Goal: Task Accomplishment & Management: Manage account settings

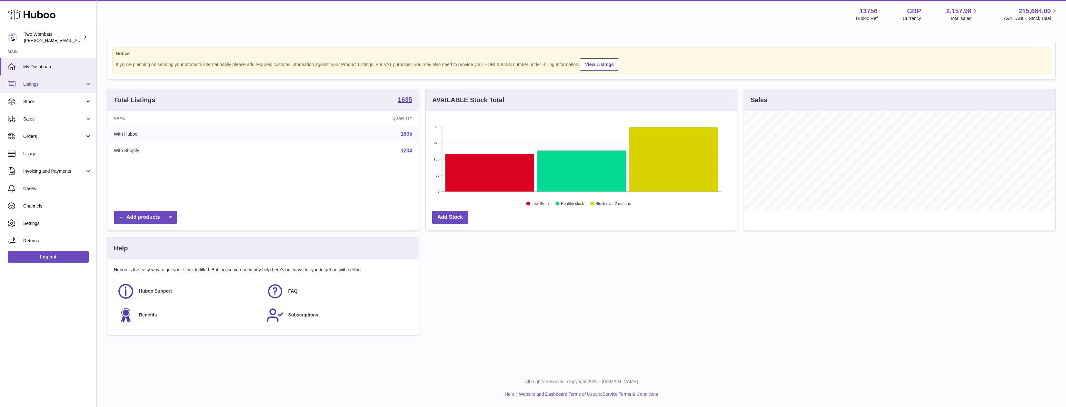
scroll to position [101, 311]
click at [62, 87] on span "Listings" at bounding box center [54, 84] width 62 height 6
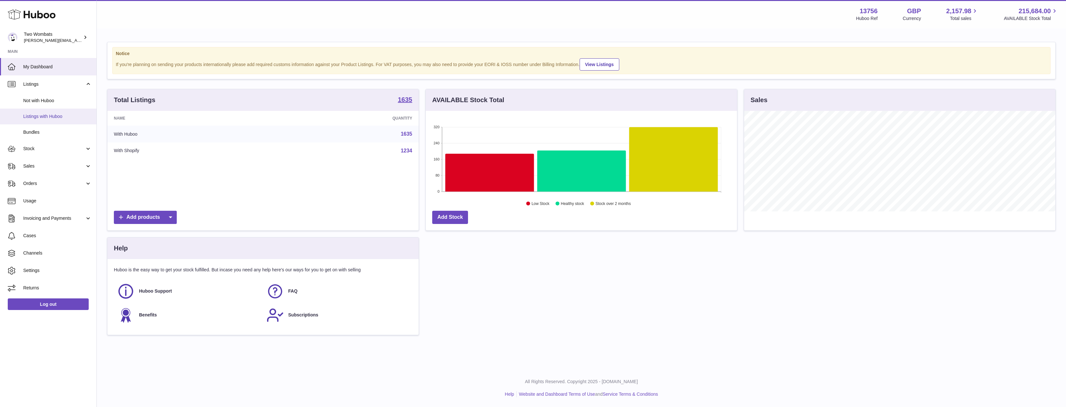
click at [58, 117] on span "Listings with Huboo" at bounding box center [57, 117] width 68 height 6
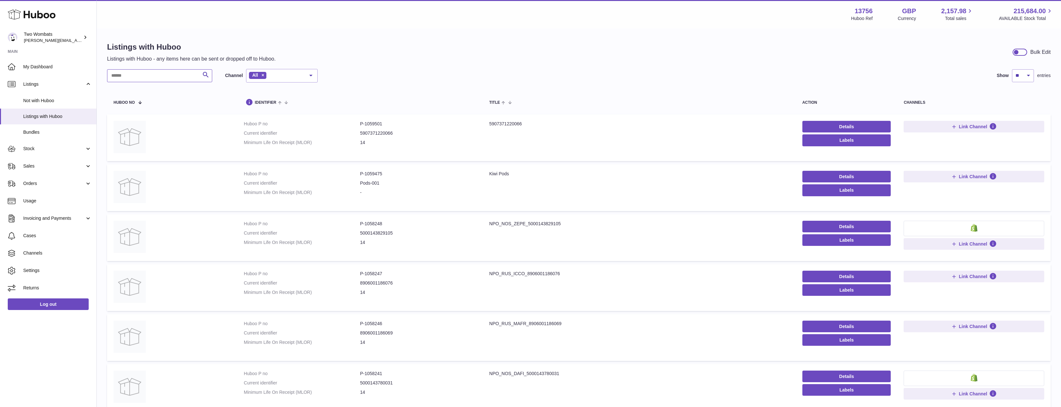
click at [161, 70] on input "text" at bounding box center [159, 75] width 105 height 13
paste input "*******"
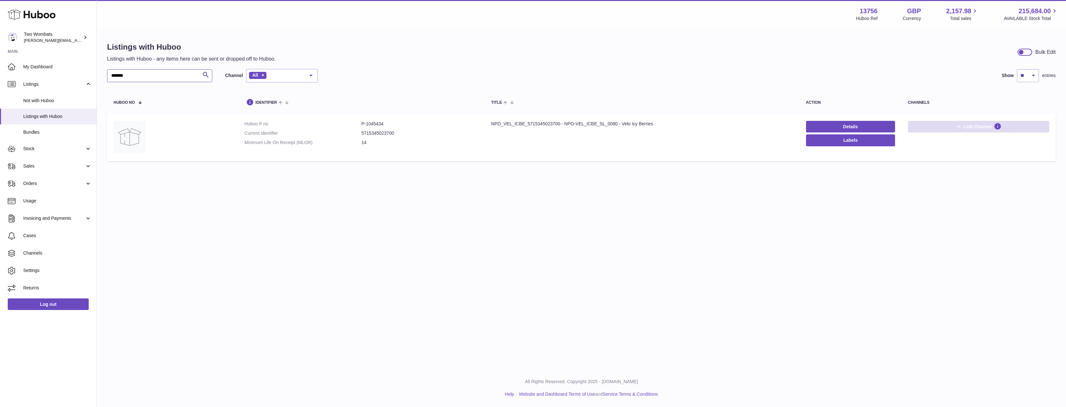
type input "*******"
click at [982, 128] on span "Link Channel" at bounding box center [977, 127] width 28 height 6
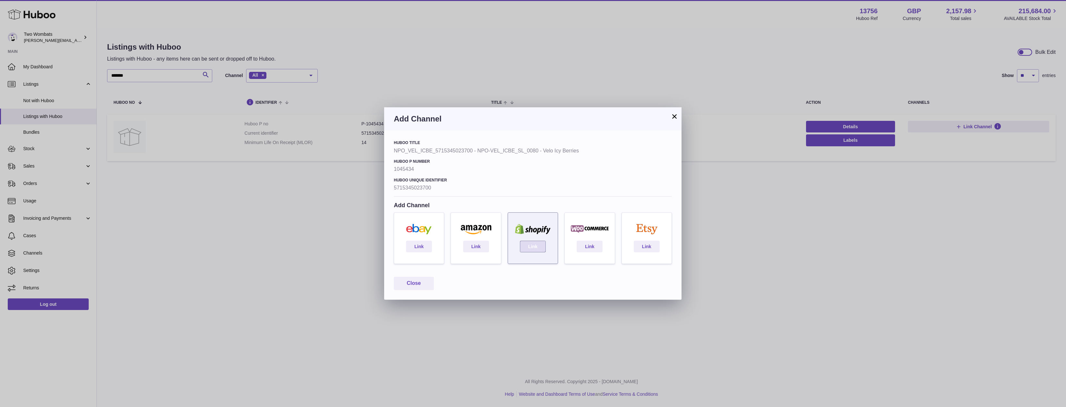
click at [540, 247] on link "Link" at bounding box center [533, 247] width 26 height 12
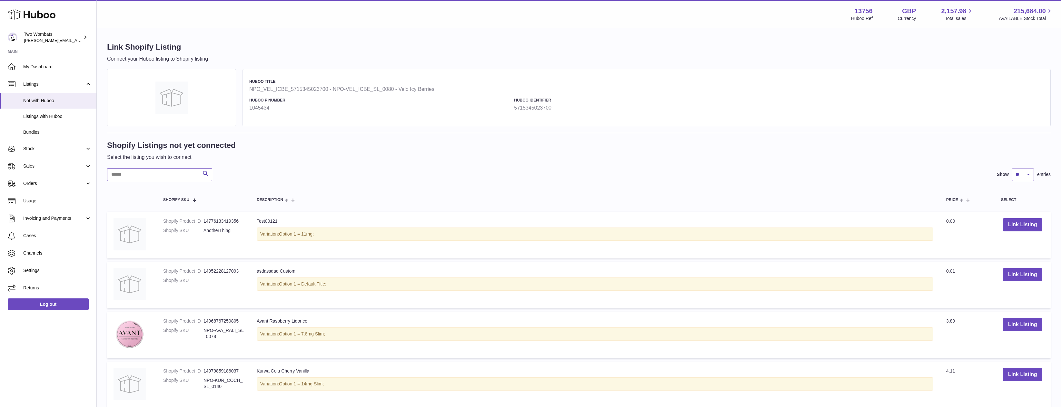
click at [154, 179] on input "text" at bounding box center [159, 174] width 105 height 13
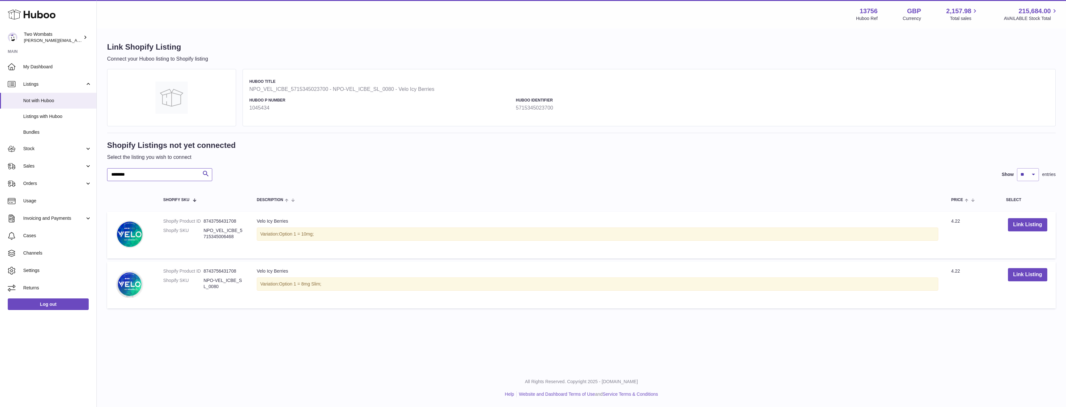
type input "********"
drag, startPoint x: 202, startPoint y: 231, endPoint x: 236, endPoint y: 241, distance: 36.2
click at [236, 241] on dl "Shopify Product ID 8743756431708 Shopify SKU NPO_VEL_ICBE_5715345006468" at bounding box center [203, 230] width 81 height 25
drag, startPoint x: 205, startPoint y: 282, endPoint x: 240, endPoint y: 292, distance: 35.8
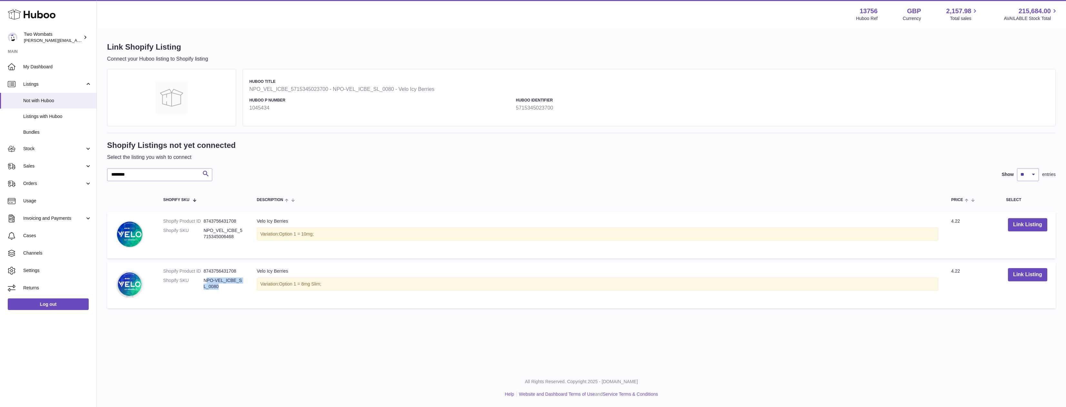
click at [240, 292] on dl "Shopify Product ID 8743756431708 Shopify SKU NPO-VEL_ICBE_SL_0080" at bounding box center [203, 280] width 81 height 25
click at [1039, 277] on button "Link Listing" at bounding box center [1027, 274] width 39 height 13
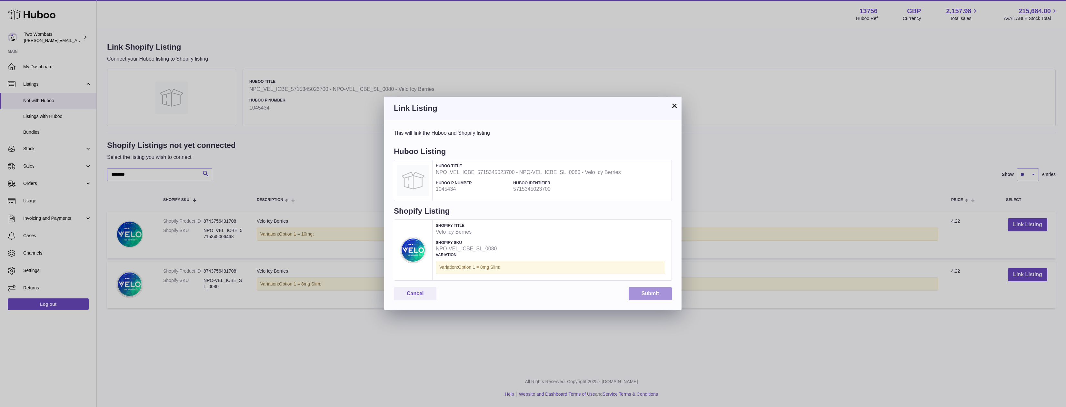
click at [651, 293] on button "Submit" at bounding box center [650, 293] width 43 height 13
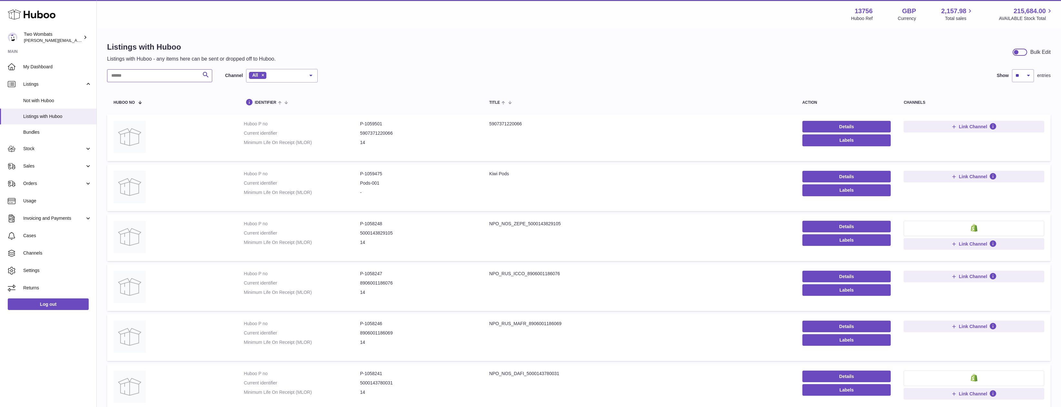
click at [185, 73] on input "text" at bounding box center [159, 75] width 105 height 13
paste input "**********"
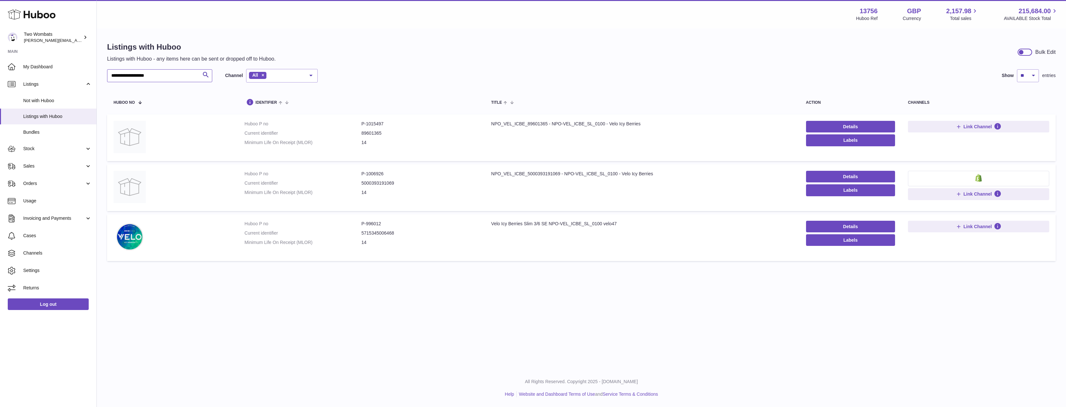
paste input "text"
type input "*******"
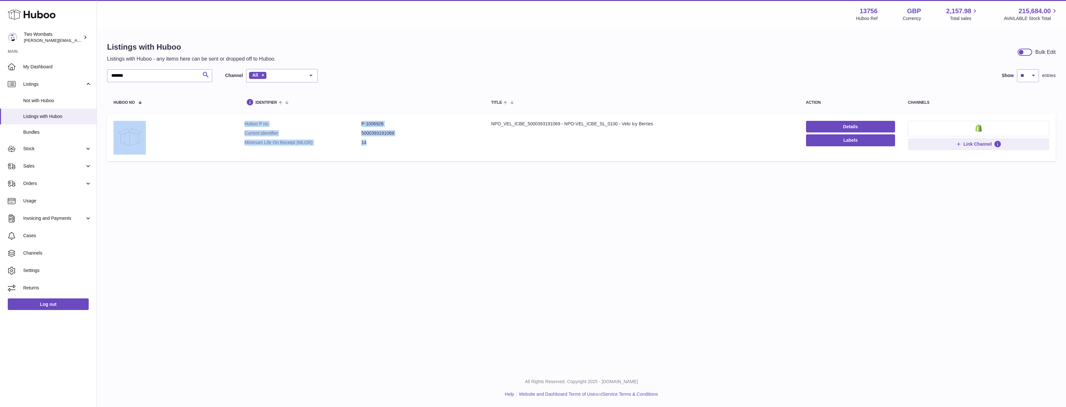
drag, startPoint x: 407, startPoint y: 147, endPoint x: 244, endPoint y: 125, distance: 164.7
click at [236, 116] on tr "Huboo P no P-1006926 Current identifier 5000393191069 Minimum Life On Receipt (…" at bounding box center [581, 138] width 949 height 47
click at [301, 136] on dt "Current identifier" at bounding box center [302, 133] width 117 height 6
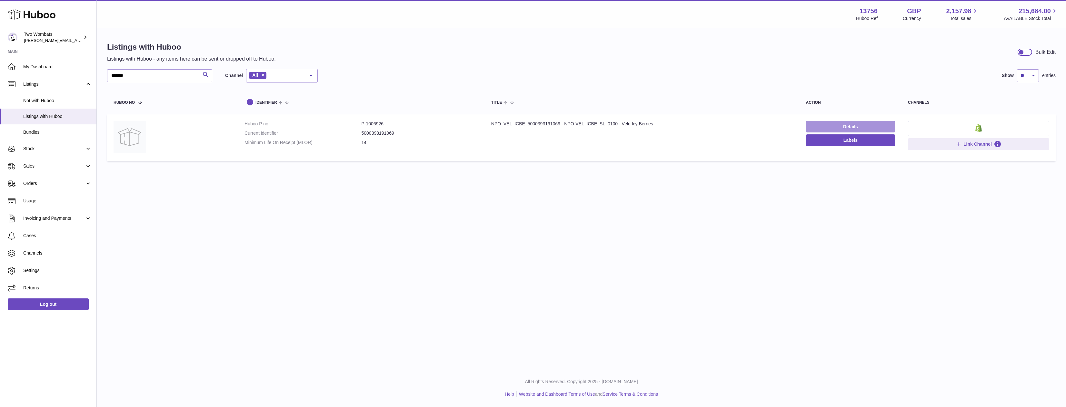
click at [833, 125] on link "Details" at bounding box center [850, 127] width 89 height 12
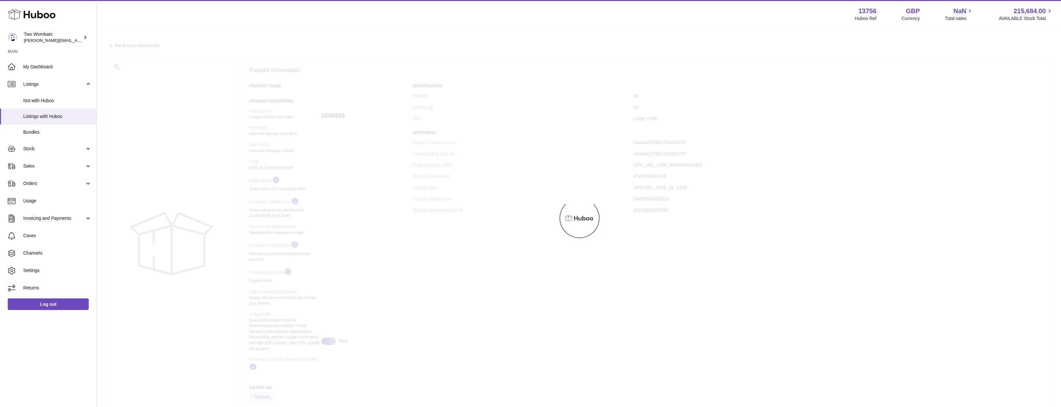
select select "***"
select select "****"
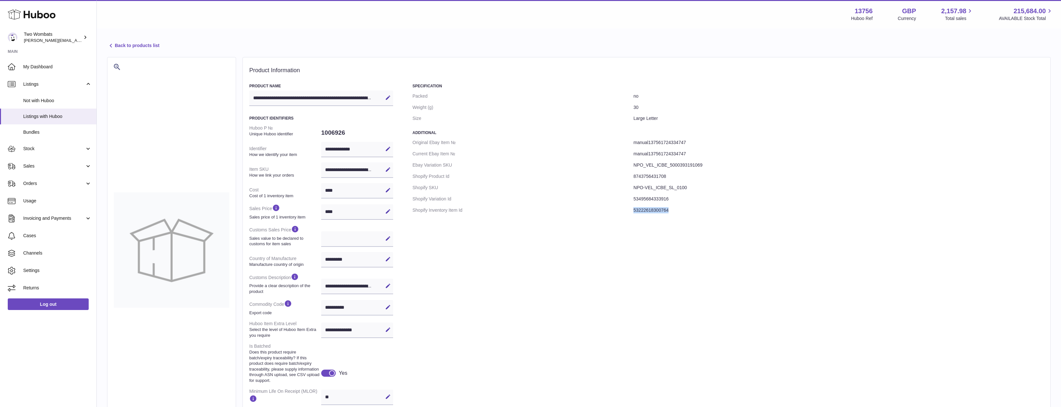
drag, startPoint x: 655, startPoint y: 205, endPoint x: 629, endPoint y: 211, distance: 27.5
click at [629, 211] on dl "Original Ebay Item № manual137561724334747 Current Ebay Item № manual1375617243…" at bounding box center [729, 176] width 632 height 79
click at [57, 149] on span "Stock" at bounding box center [54, 149] width 62 height 6
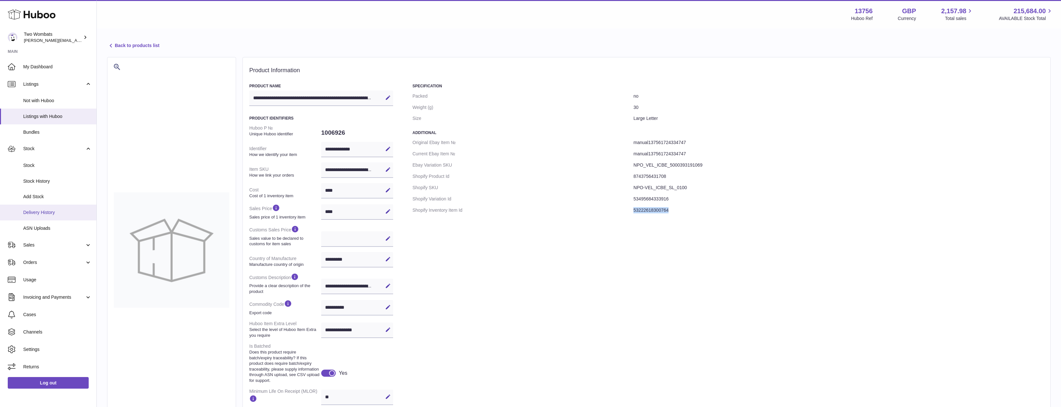
click at [61, 214] on span "Delivery History" at bounding box center [57, 213] width 68 height 6
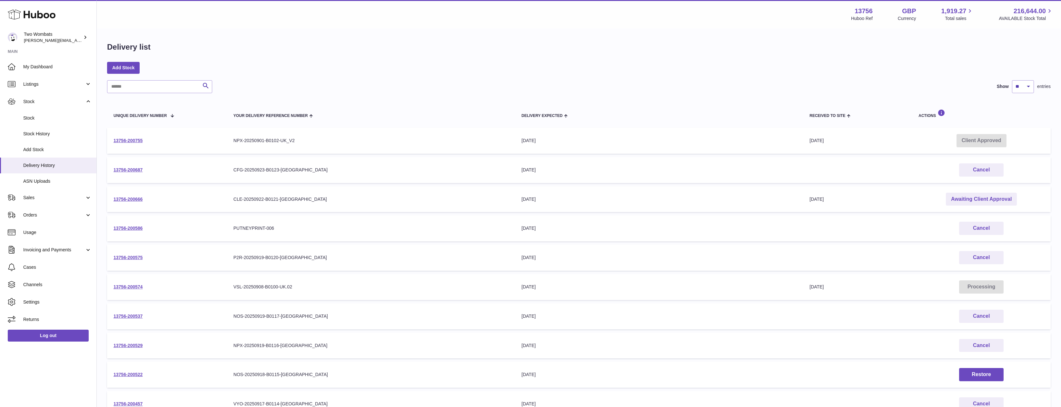
scroll to position [81, 0]
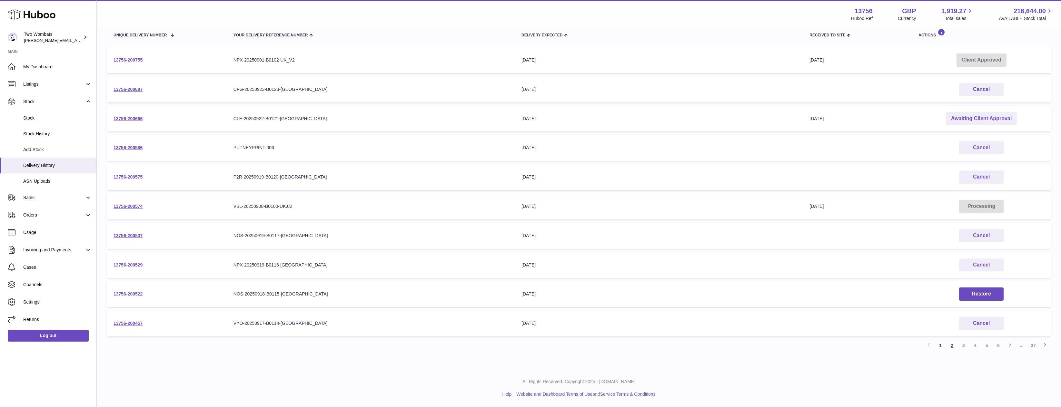
click at [955, 344] on link "2" at bounding box center [952, 346] width 12 height 12
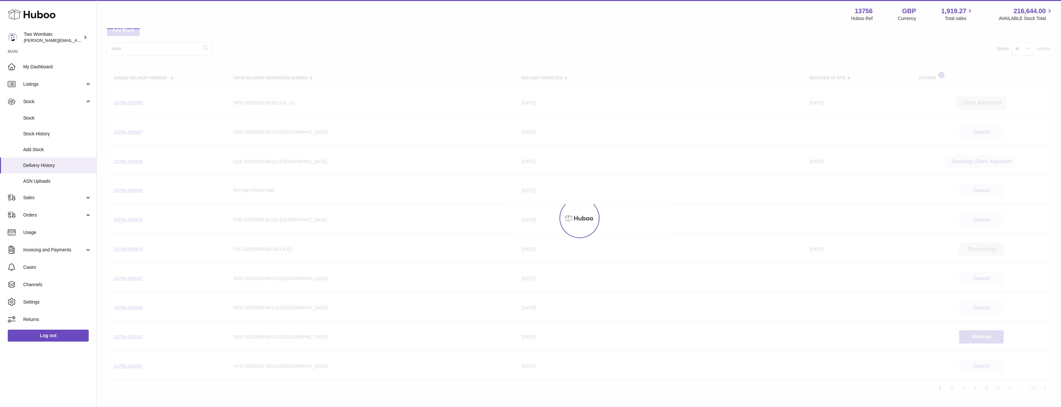
scroll to position [29, 0]
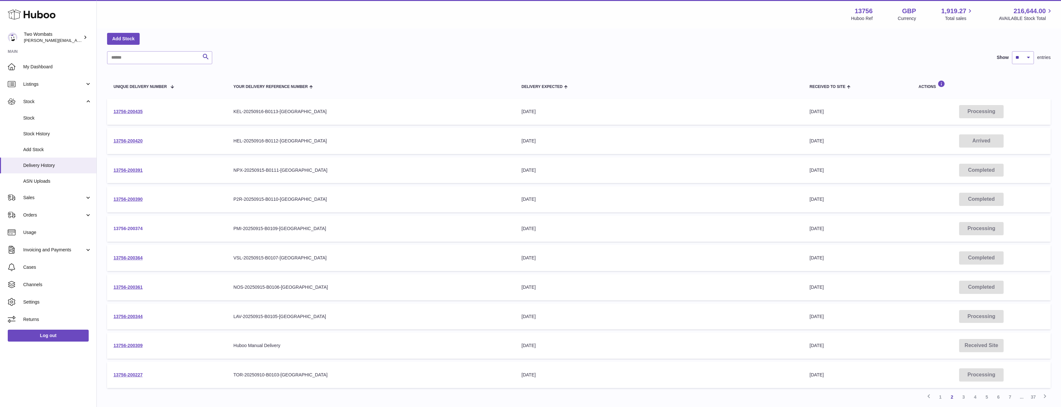
click at [124, 231] on link "13756-200374" at bounding box center [128, 228] width 29 height 5
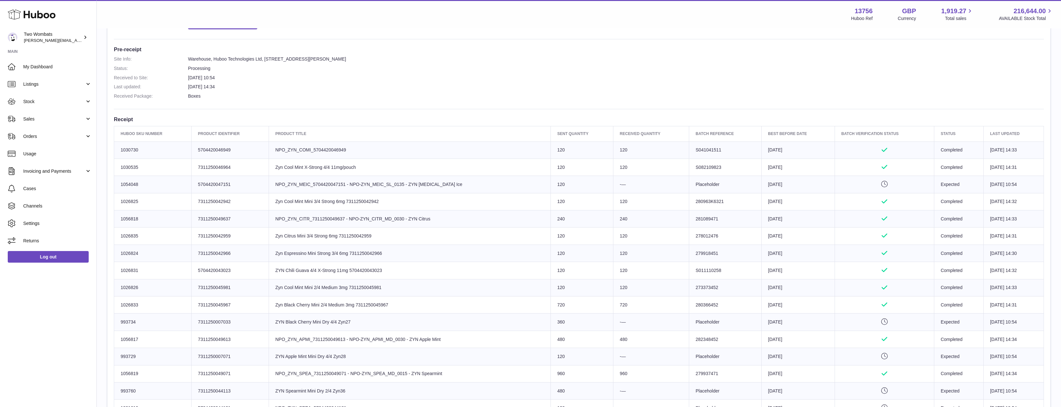
scroll to position [194, 0]
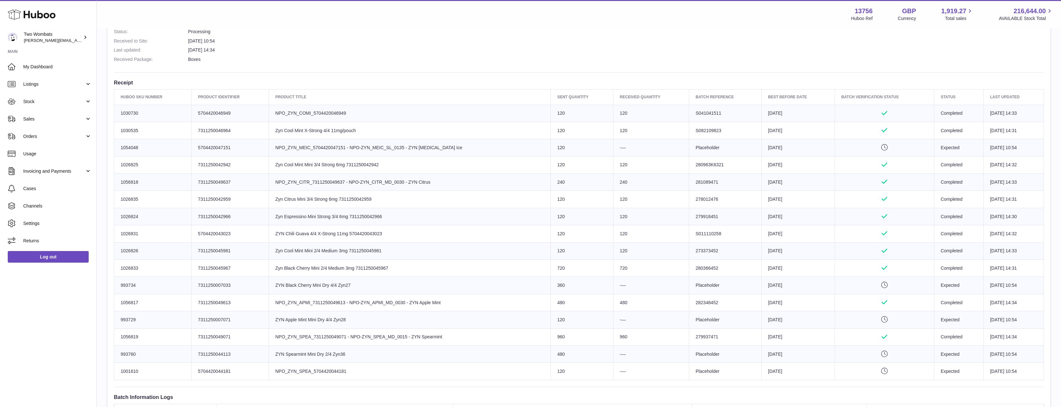
drag, startPoint x: 386, startPoint y: 362, endPoint x: 389, endPoint y: 250, distance: 111.6
click at [388, 250] on tbody "Huboo SKU Number 1030730 Client Identifier 5704420046949 Product title NPO_ZYN_…" at bounding box center [579, 242] width 930 height 275
click at [389, 251] on td "Product title Zyn Cool Mint Mini 2/4 Medium 3mg 7311250045981" at bounding box center [410, 251] width 282 height 17
click at [775, 304] on td "Best Before Date [DATE]" at bounding box center [798, 302] width 73 height 17
click at [633, 290] on td "-—" at bounding box center [651, 285] width 76 height 17
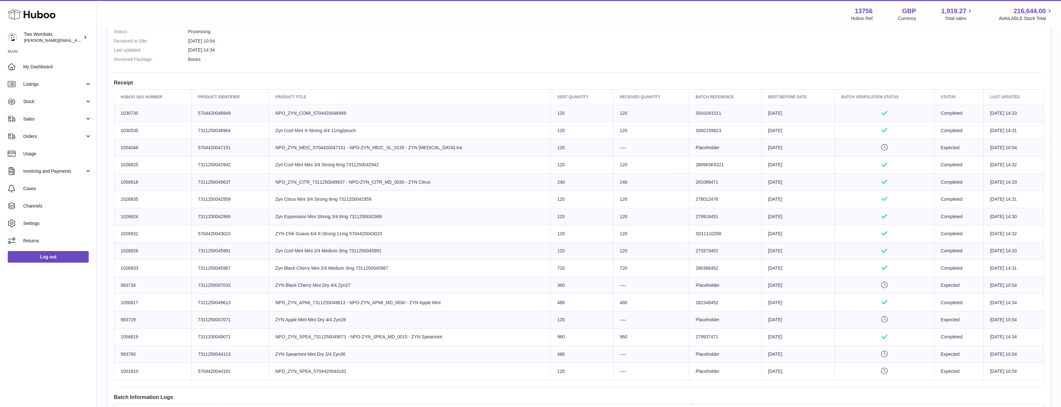
click at [633, 290] on td "-—" at bounding box center [651, 285] width 76 height 17
drag, startPoint x: 493, startPoint y: 288, endPoint x: 248, endPoint y: 285, distance: 245.1
click at [248, 285] on tr "Huboo SKU Number 993734 Client Identifier 7311250007033 Product title ZYN Black…" at bounding box center [579, 285] width 930 height 17
click at [248, 285] on td "Client Identifier 7311250007033" at bounding box center [229, 285] width 77 height 17
drag, startPoint x: 273, startPoint y: 355, endPoint x: 421, endPoint y: 377, distance: 149.0
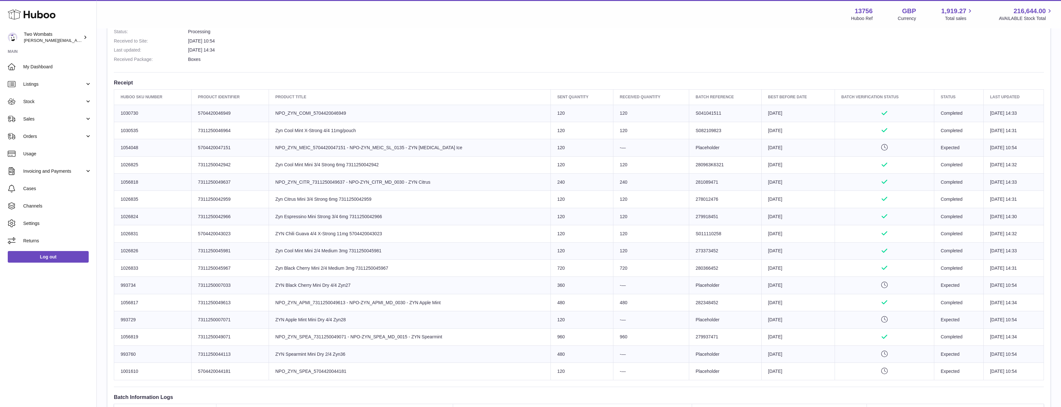
click at [421, 377] on tbody "Huboo SKU Number 1030730 Client Identifier 5704420046949 Product title NPO_ZYN_…" at bounding box center [579, 242] width 930 height 275
click at [421, 377] on td "Product title NPO_ZYN_SPEA_5704420044181" at bounding box center [410, 371] width 282 height 17
drag, startPoint x: 887, startPoint y: 366, endPoint x: 743, endPoint y: 362, distance: 143.9
click at [743, 362] on tbody "Huboo SKU Number 1030730 Client Identifier 5704420046949 Product title NPO_ZYN_…" at bounding box center [579, 242] width 930 height 275
click at [762, 362] on td "Best Before Date [DATE]" at bounding box center [798, 354] width 73 height 17
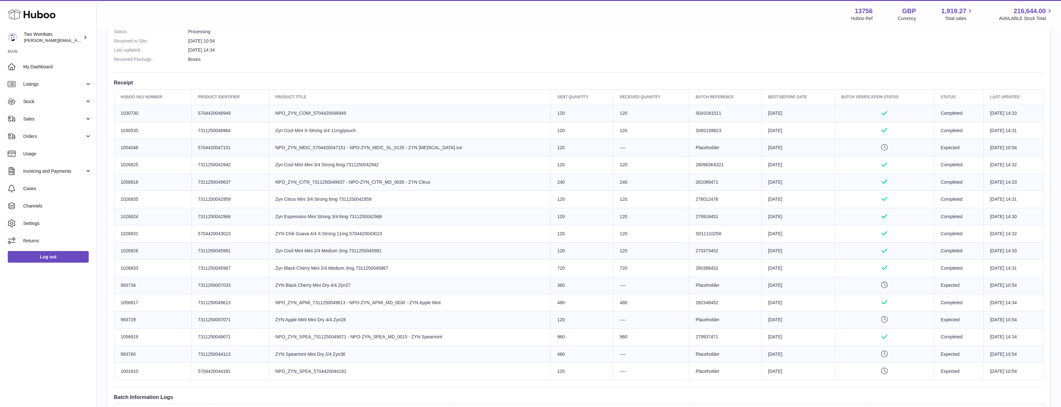
drag, startPoint x: 285, startPoint y: 128, endPoint x: 366, endPoint y: 255, distance: 151.2
click at [358, 252] on tbody "Huboo SKU Number 1030730 Client Identifier 5704420046949 Product title NPO_ZYN_…" at bounding box center [579, 242] width 930 height 275
click at [405, 243] on td "Product title Zyn Cool Mint Mini 2/4 Medium 3mg 7311250045981" at bounding box center [410, 251] width 282 height 17
drag, startPoint x: 397, startPoint y: 244, endPoint x: 274, endPoint y: 248, distance: 123.0
click at [274, 248] on td "Product title Zyn Cool Mint Mini 2/4 Medium 3mg 7311250045981" at bounding box center [410, 251] width 282 height 17
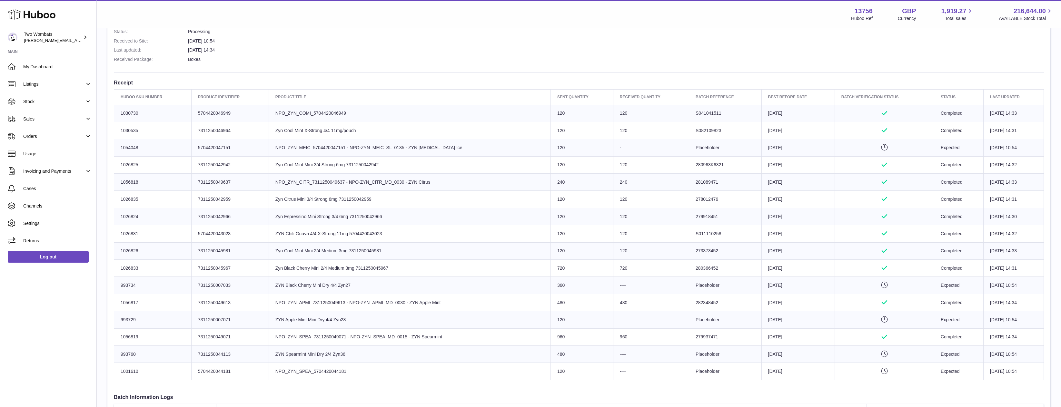
click at [274, 248] on td "Product title Zyn Cool Mint Mini 2/4 Medium 3mg 7311250045981" at bounding box center [410, 251] width 282 height 17
drag, startPoint x: 161, startPoint y: 251, endPoint x: 260, endPoint y: 355, distance: 143.7
click at [258, 355] on tbody "Huboo SKU Number 1030730 Client Identifier 5704420046949 Product title NPO_ZYN_…" at bounding box center [579, 242] width 930 height 275
click at [395, 354] on td "Product title ZYN Spearmint Mini Dry 2/4 Zyn36" at bounding box center [410, 354] width 282 height 17
drag, startPoint x: 407, startPoint y: 360, endPoint x: 243, endPoint y: 180, distance: 243.6
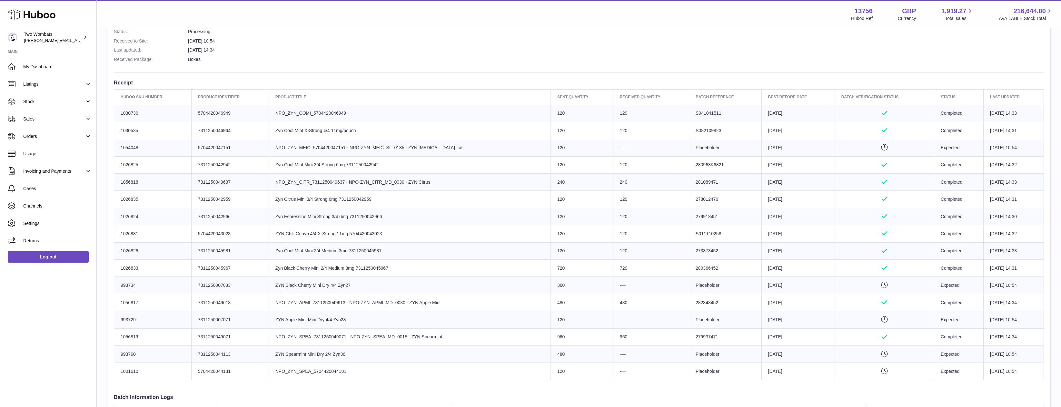
click at [243, 180] on tbody "Huboo SKU Number 1030730 Client Identifier 5704420046949 Product title NPO_ZYN_…" at bounding box center [579, 242] width 930 height 275
click at [243, 180] on td "Client Identifier 7311250049637" at bounding box center [229, 182] width 77 height 17
drag, startPoint x: 256, startPoint y: 161, endPoint x: 416, endPoint y: 362, distance: 257.1
click at [416, 362] on tbody "Huboo SKU Number 1030730 Client Identifier 5704420046949 Product title NPO_ZYN_…" at bounding box center [579, 242] width 930 height 275
click at [416, 362] on td "Product title ZYN Spearmint Mini Dry 2/4 Zyn36" at bounding box center [410, 354] width 282 height 17
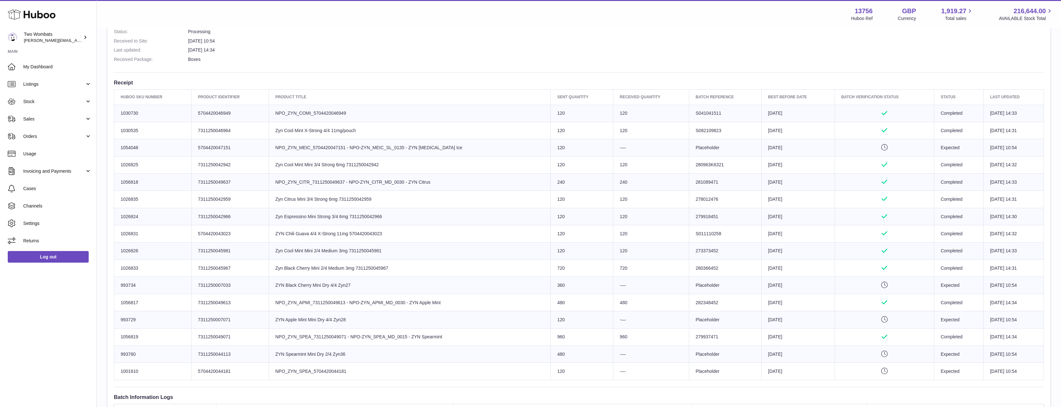
drag, startPoint x: 416, startPoint y: 363, endPoint x: 295, endPoint y: 153, distance: 242.9
click at [295, 153] on tbody "Huboo SKU Number 1030730 Client Identifier 5704420046949 Product title NPO_ZYN_…" at bounding box center [579, 242] width 930 height 275
click at [295, 153] on td "Product title NPO_ZYN_MEIC_5704420047151 - NPO-ZYN_MEIC_SL_0135 - ZYN [MEDICAL_…" at bounding box center [410, 147] width 282 height 17
drag, startPoint x: 481, startPoint y: 147, endPoint x: 268, endPoint y: 146, distance: 213.2
click at [268, 146] on tr "Huboo SKU Number 1054048 Client Identifier 5704420047151 Product title NPO_ZYN_…" at bounding box center [579, 147] width 930 height 17
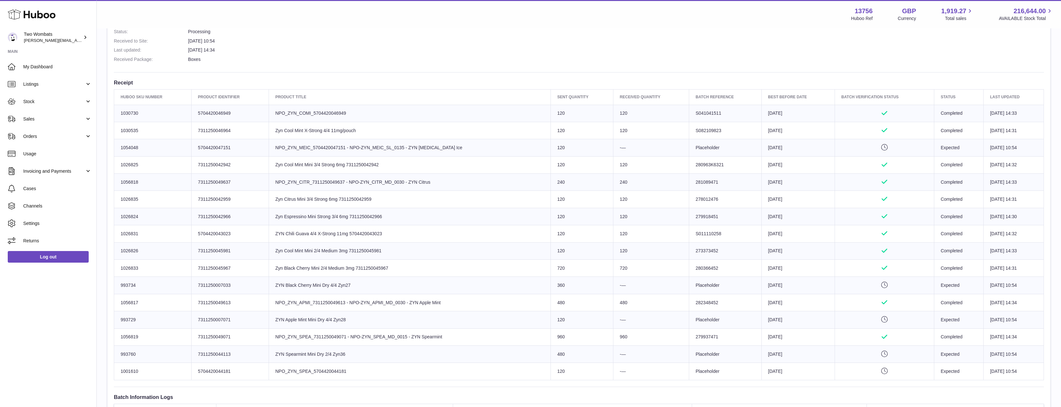
click at [268, 146] on td "Client Identifier 5704420047151" at bounding box center [229, 147] width 77 height 17
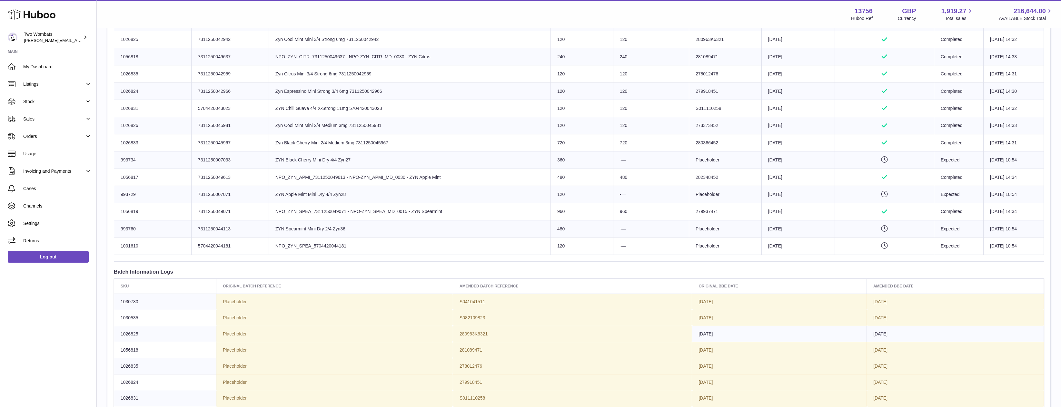
drag, startPoint x: 268, startPoint y: 146, endPoint x: 586, endPoint y: 425, distance: 423.0
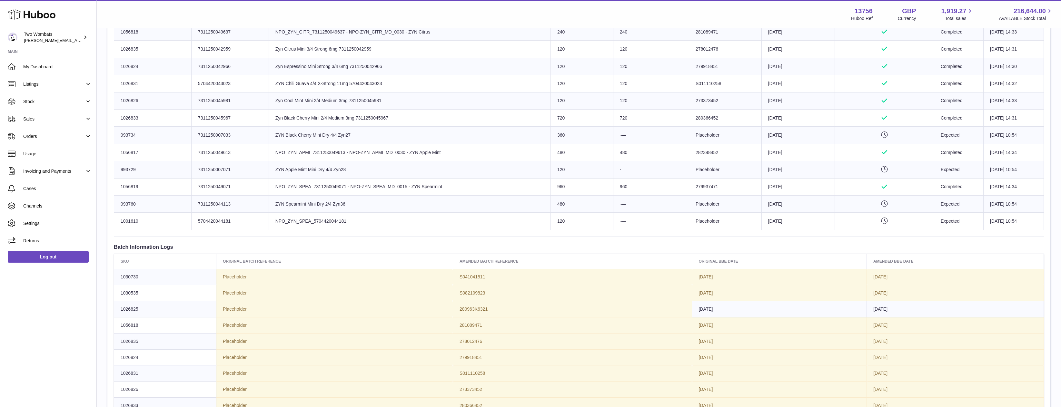
click at [387, 239] on div "Site Info: 13756-200374 Unit 2 More Plus [STREET_ADDRESS][PERSON_NAME] Please r…" at bounding box center [578, 114] width 943 height 789
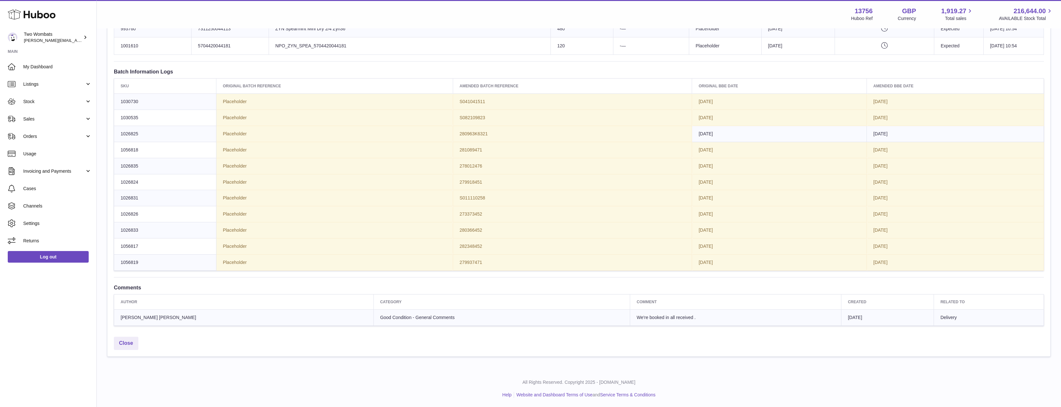
click at [387, 239] on td "Placeholder" at bounding box center [334, 247] width 237 height 16
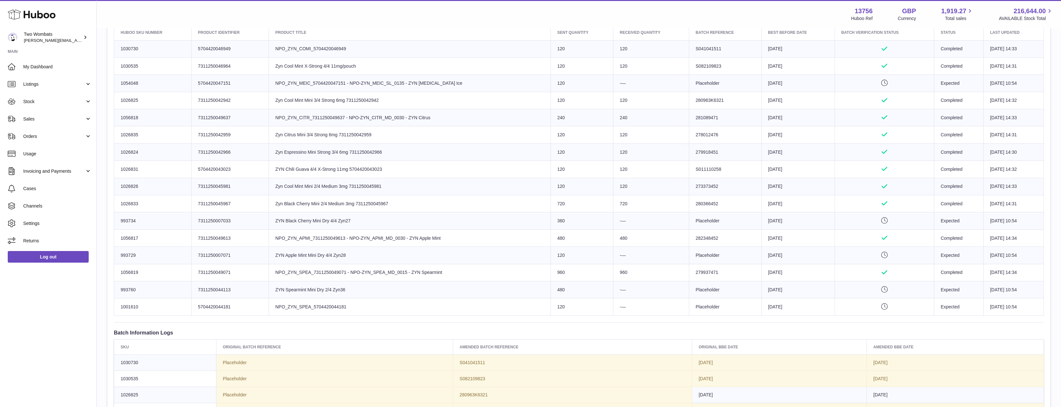
scroll to position [226, 0]
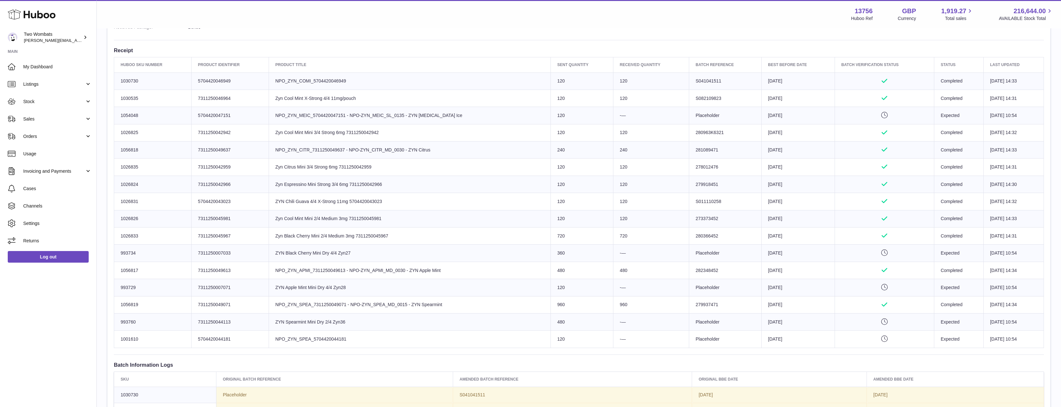
drag, startPoint x: 418, startPoint y: 287, endPoint x: 264, endPoint y: 135, distance: 216.7
click at [250, 126] on tbody "Huboo SKU Number 1030730 Client Identifier 5704420046949 Product title NPO_ZYN_…" at bounding box center [579, 210] width 930 height 275
click at [273, 140] on td "Product title Zyn Cool Mint Mini 3/4 Strong 6mg 7311250042942" at bounding box center [410, 132] width 282 height 17
drag, startPoint x: 259, startPoint y: 109, endPoint x: 474, endPoint y: 320, distance: 301.5
click at [474, 320] on tbody "Huboo SKU Number 1030730 Client Identifier 5704420046949 Product title NPO_ZYN_…" at bounding box center [579, 210] width 930 height 275
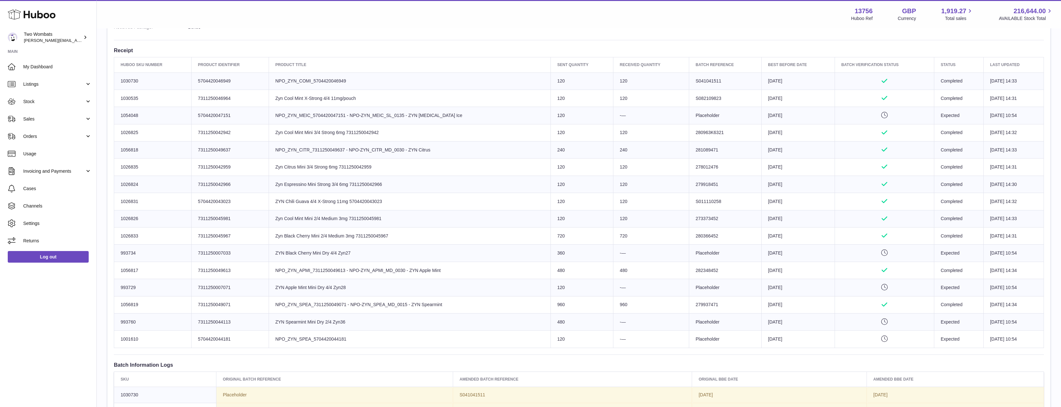
click at [468, 310] on td "Product title NPO_ZYN_SPEA_7311250049071 - NPO-ZYN_SPEA_MD_0015 - ZYN Spearmint" at bounding box center [410, 304] width 282 height 17
drag, startPoint x: 468, startPoint y: 310, endPoint x: 268, endPoint y: 268, distance: 203.9
click at [268, 268] on tbody "Huboo SKU Number 1030730 Client Identifier 5704420046949 Product title NPO_ZYN_…" at bounding box center [579, 210] width 930 height 275
click at [268, 268] on td "Client Identifier 7311250049613" at bounding box center [229, 270] width 77 height 17
